Goal: Find specific fact: Find specific fact

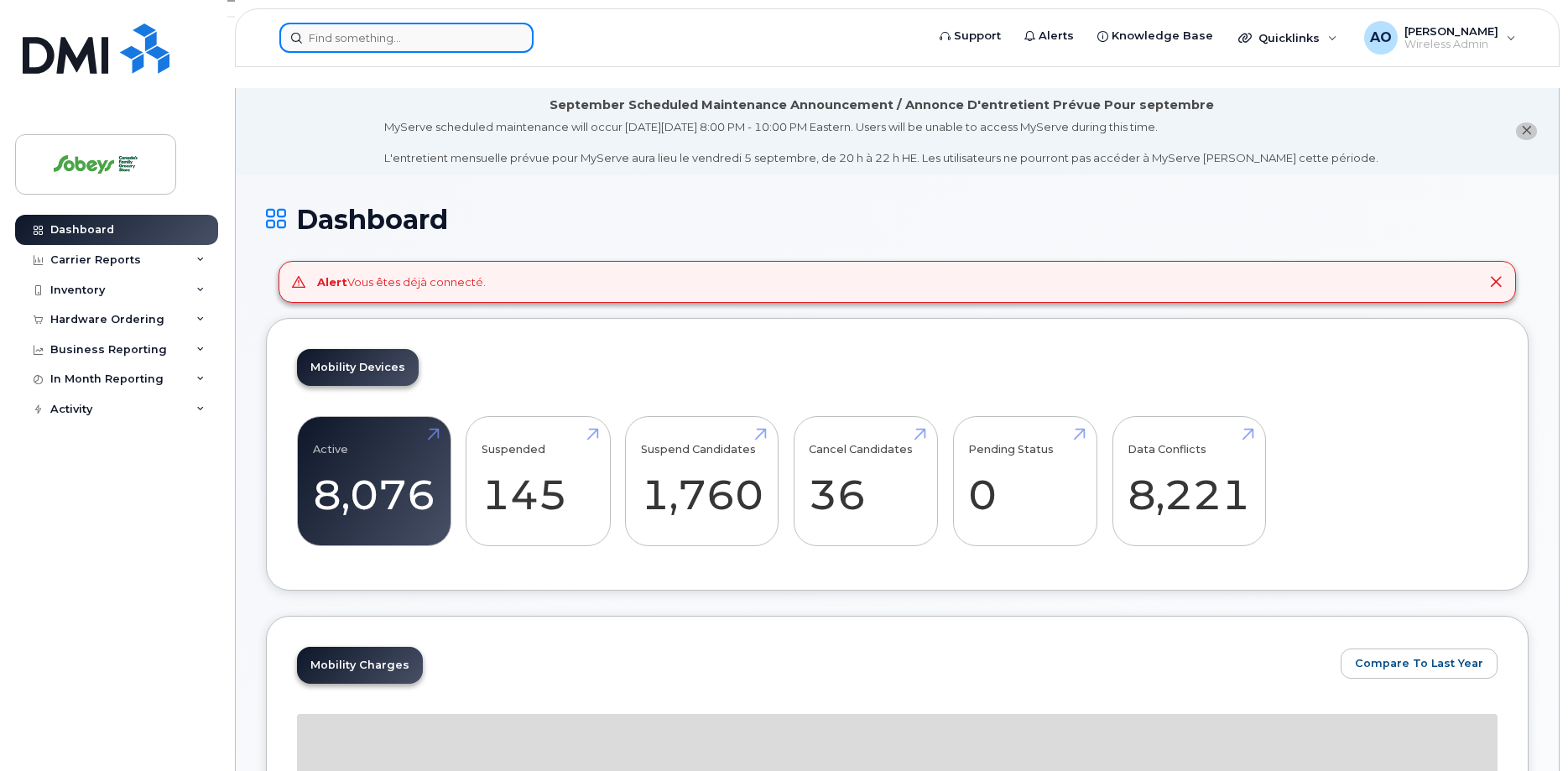
click at [434, 42] on input at bounding box center [406, 38] width 254 height 30
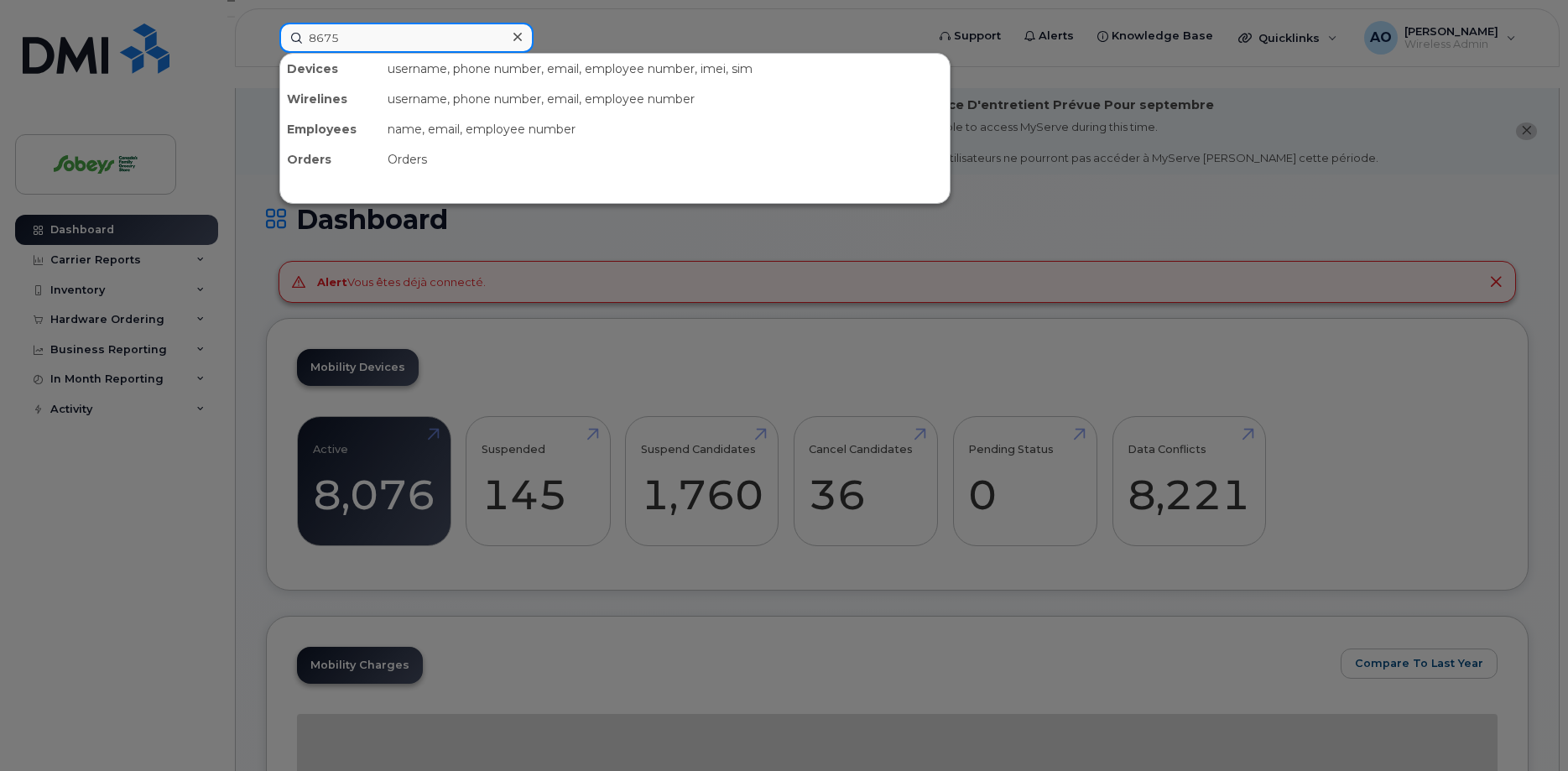
type input "8675"
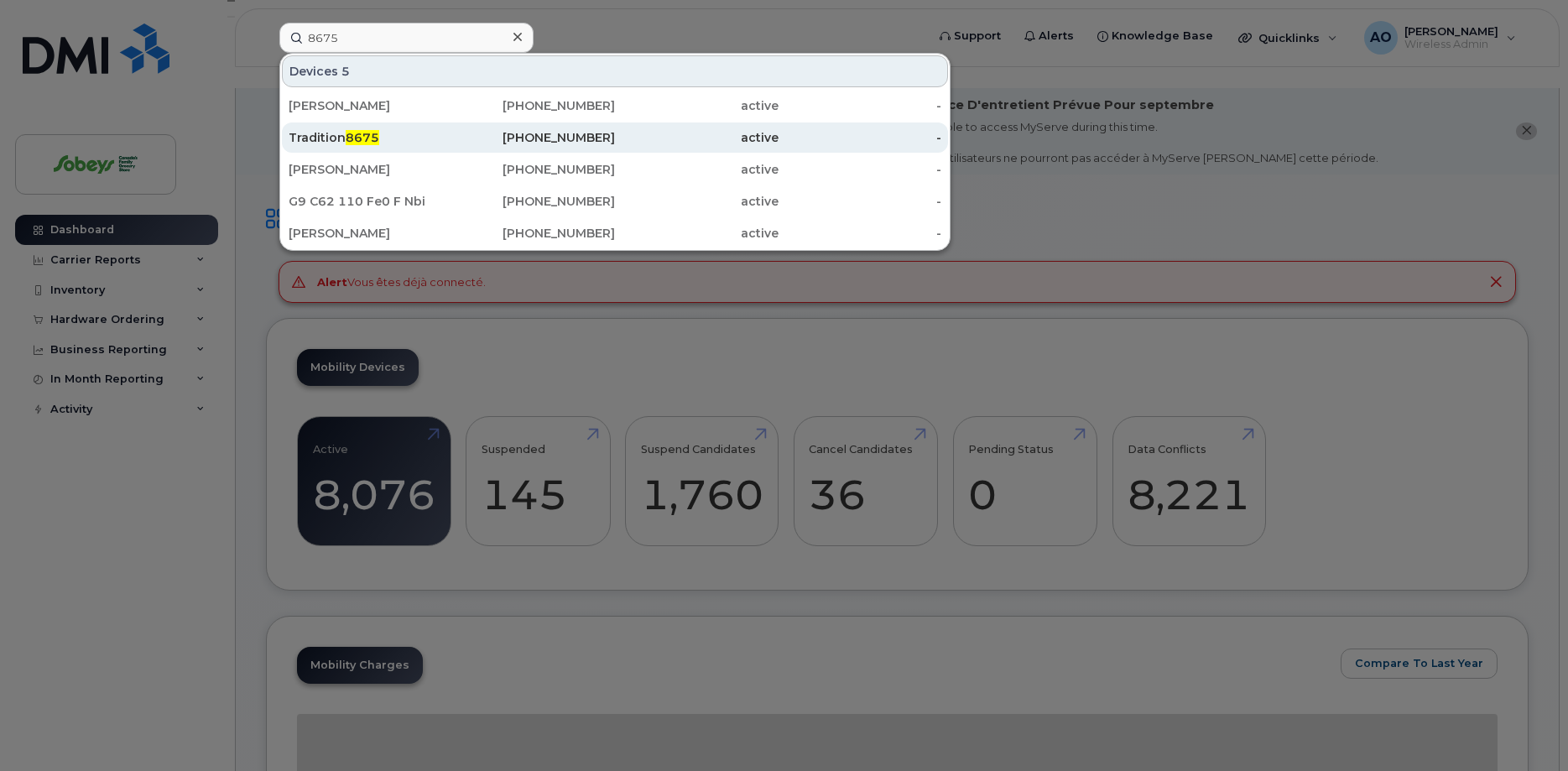
click at [375, 138] on span "8675" at bounding box center [362, 138] width 34 height 15
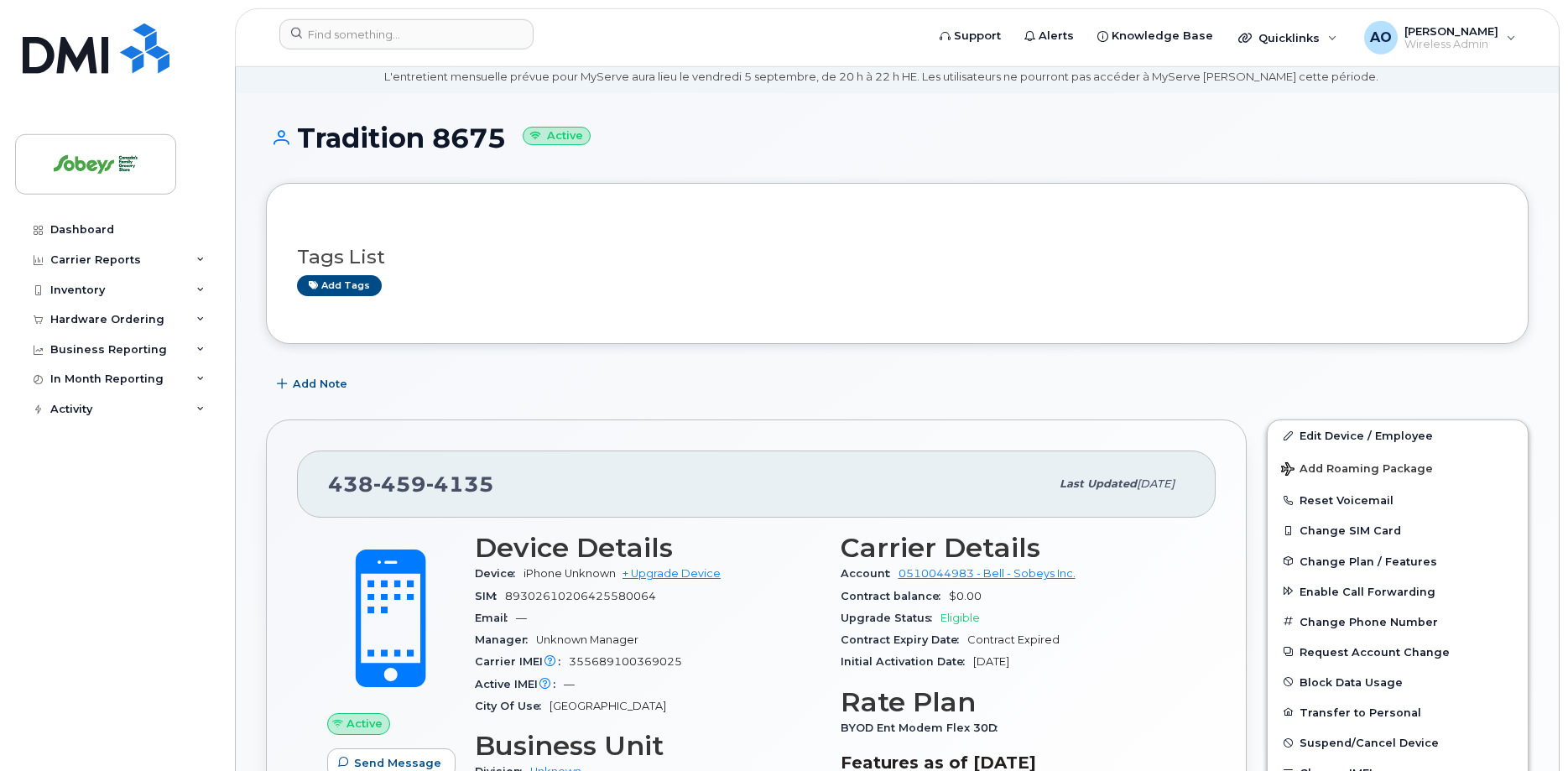
scroll to position [171, 0]
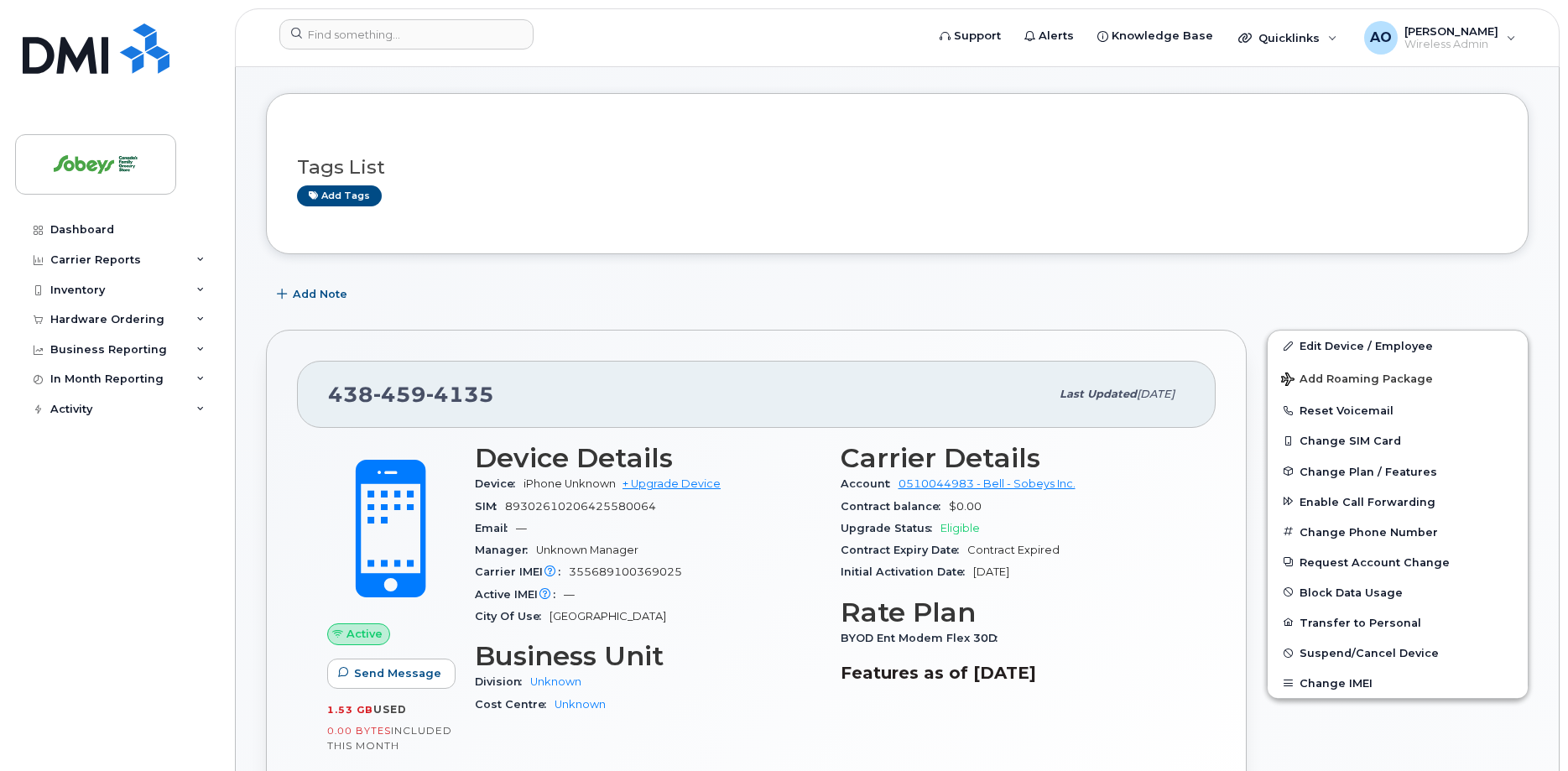
click at [586, 500] on span "89302610206425580064" at bounding box center [580, 505] width 151 height 13
copy div "89302610206425580064"
drag, startPoint x: 491, startPoint y: 375, endPoint x: 329, endPoint y: 371, distance: 162.0
click at [329, 382] on span "438 459 4135" at bounding box center [411, 395] width 167 height 25
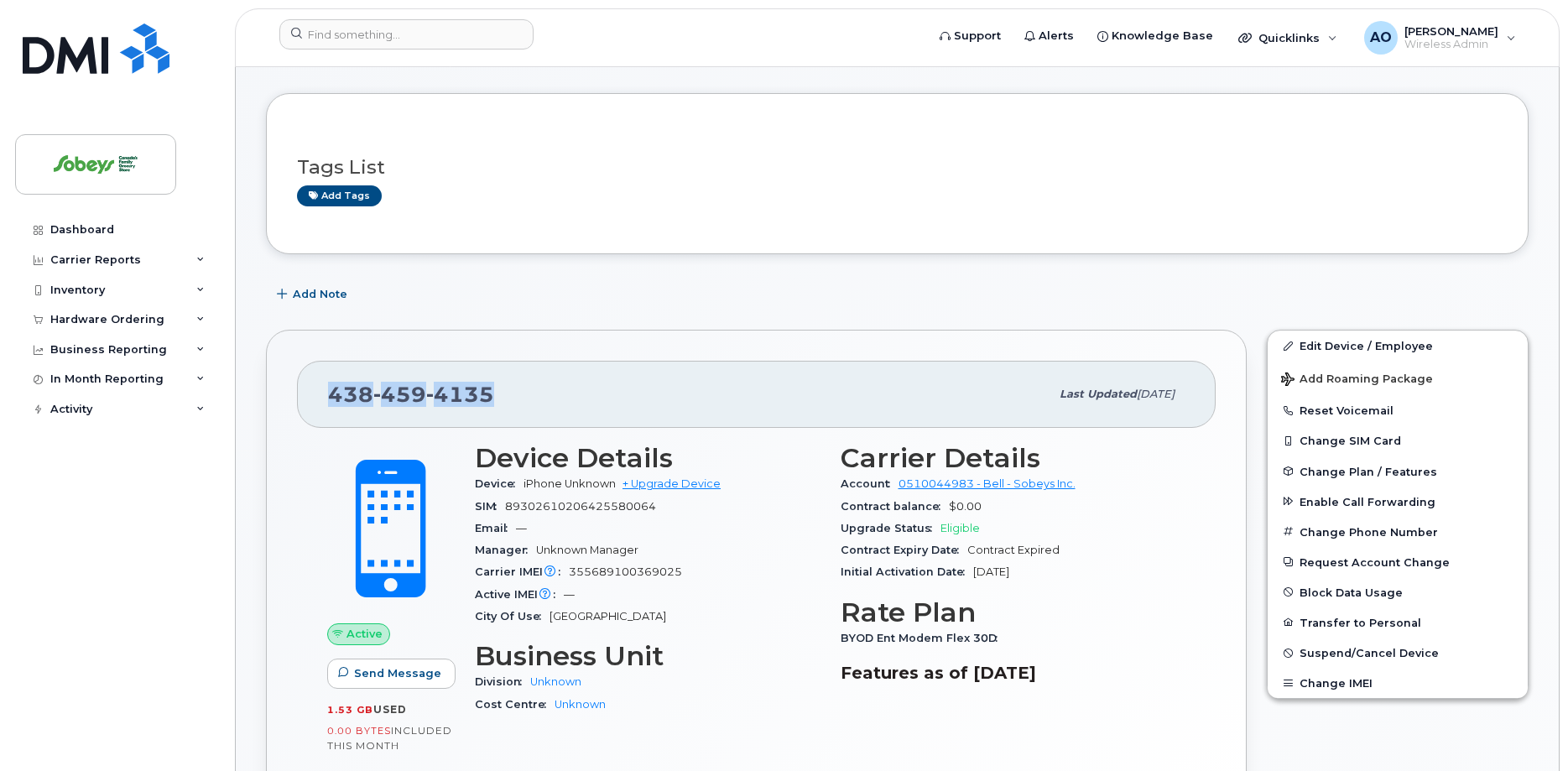
copy span "438 459 4135"
